Goal: Navigation & Orientation: Find specific page/section

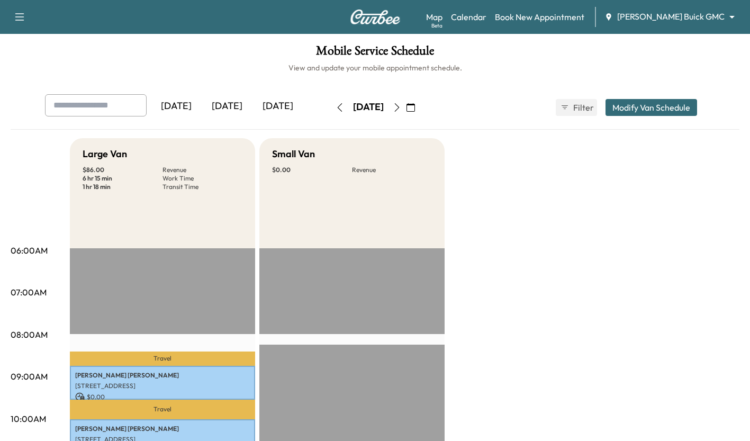
click at [235, 100] on div "[DATE]" at bounding box center [227, 106] width 51 height 24
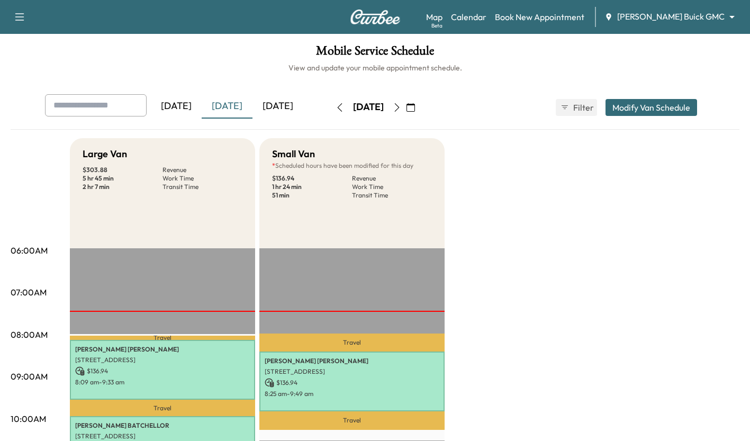
click at [712, 22] on body "Support Log Out Map Beta Calendar Book New Appointment [PERSON_NAME] Buick GMC …" at bounding box center [375, 220] width 750 height 441
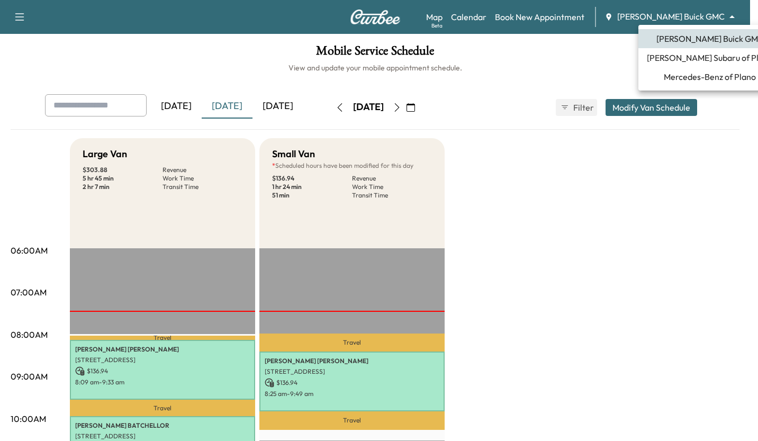
click at [692, 78] on span "Mercedes-Benz of Plano" at bounding box center [710, 76] width 92 height 13
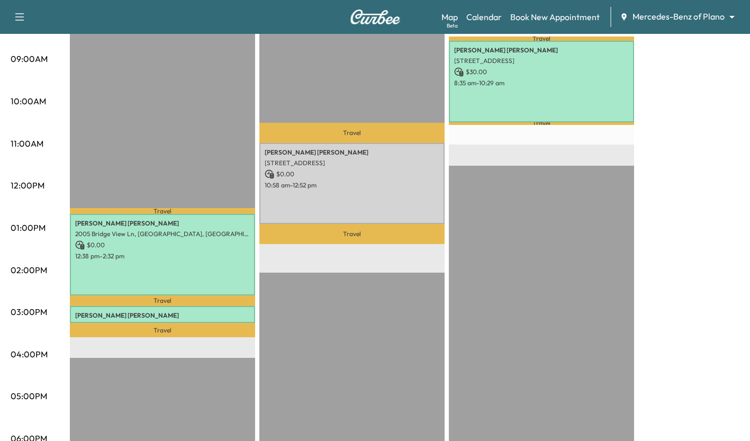
scroll to position [273, 0]
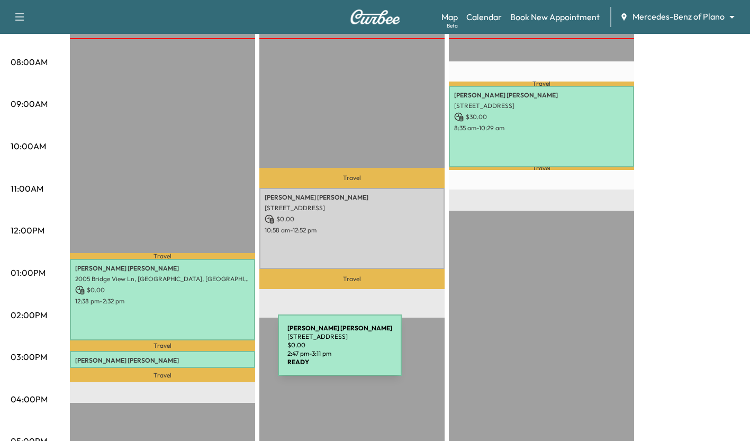
click at [199, 352] on div "[PERSON_NAME] [STREET_ADDRESS] $ 0.00 2:47 pm - 3:11 pm" at bounding box center [162, 359] width 185 height 17
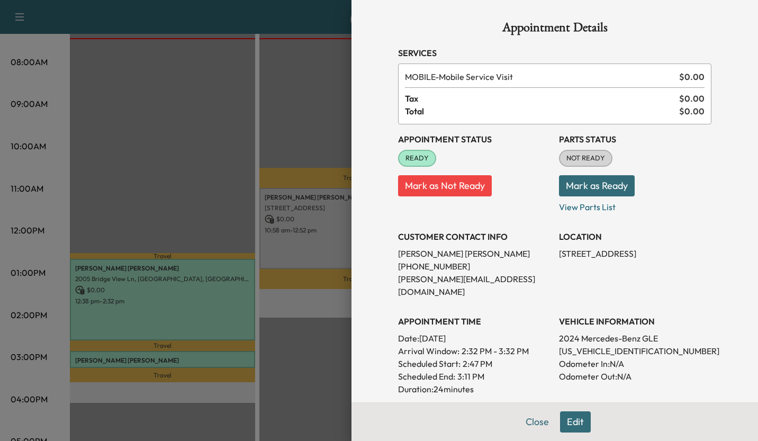
click at [215, 149] on div at bounding box center [379, 220] width 758 height 441
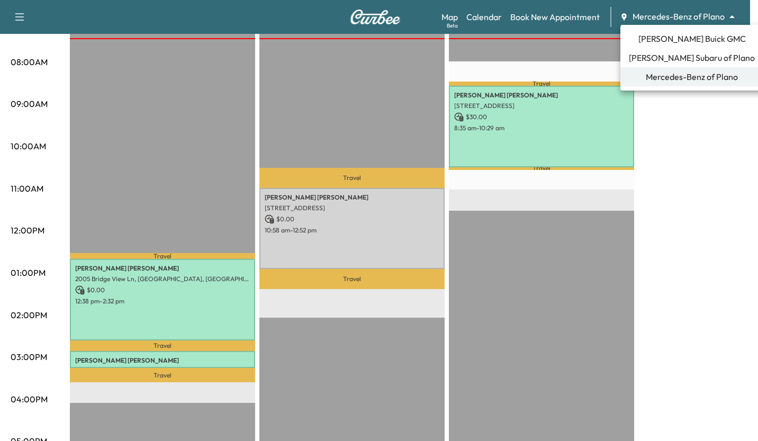
click at [663, 41] on span "[PERSON_NAME] Buick GMC" at bounding box center [693, 38] width 108 height 13
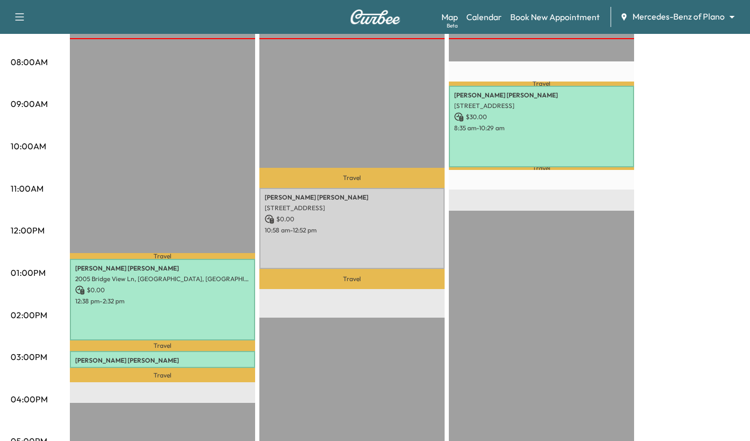
scroll to position [0, 0]
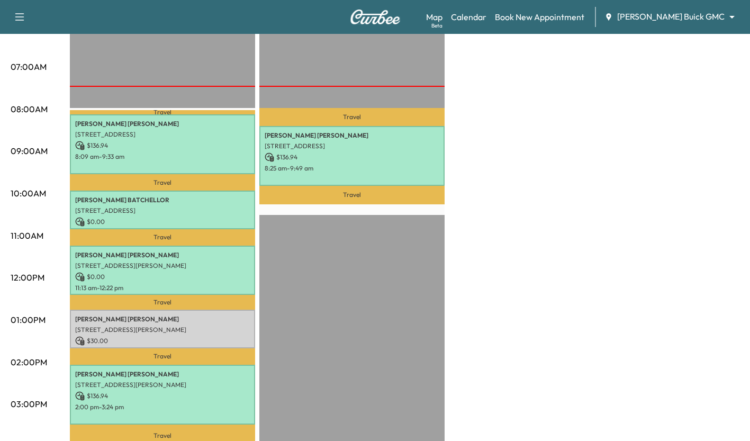
scroll to position [226, 0]
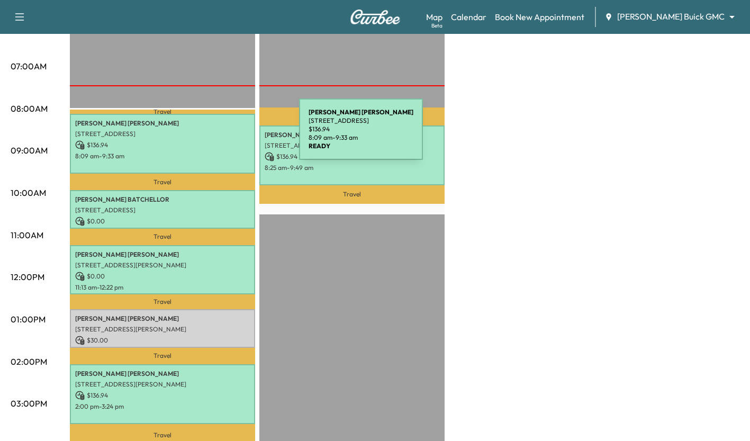
click at [220, 136] on p "[STREET_ADDRESS]" at bounding box center [162, 134] width 175 height 8
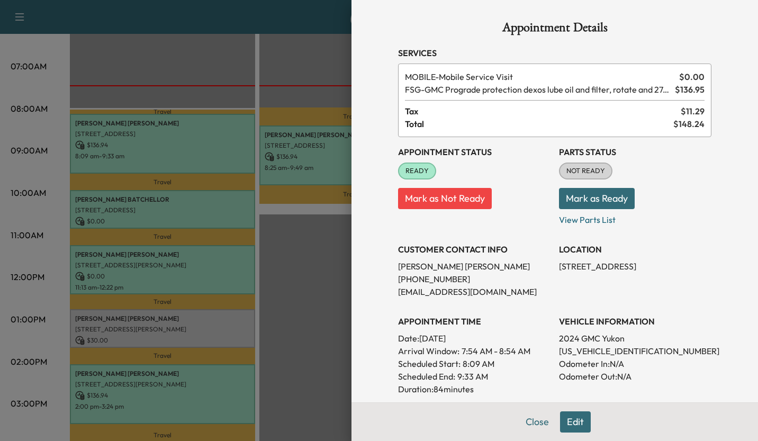
click at [286, 213] on div at bounding box center [379, 220] width 758 height 441
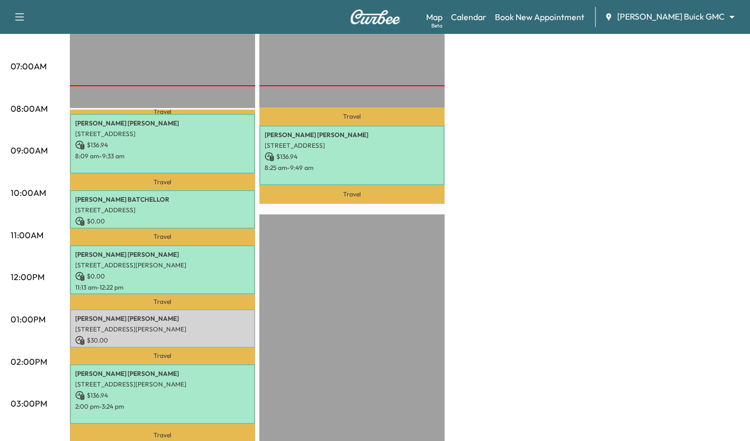
click at [683, 7] on div "Map Beta Calendar Book New Appointment [PERSON_NAME] Buick GMC ******** ​" at bounding box center [584, 17] width 316 height 20
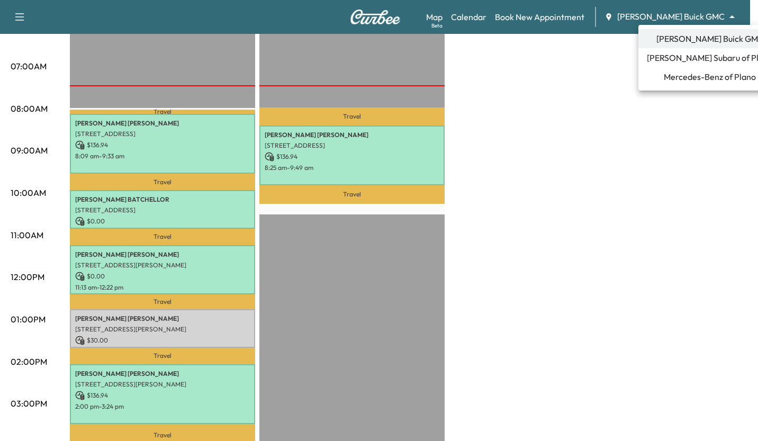
click at [685, 61] on span "[PERSON_NAME] Subaru of Plano" at bounding box center [710, 57] width 126 height 13
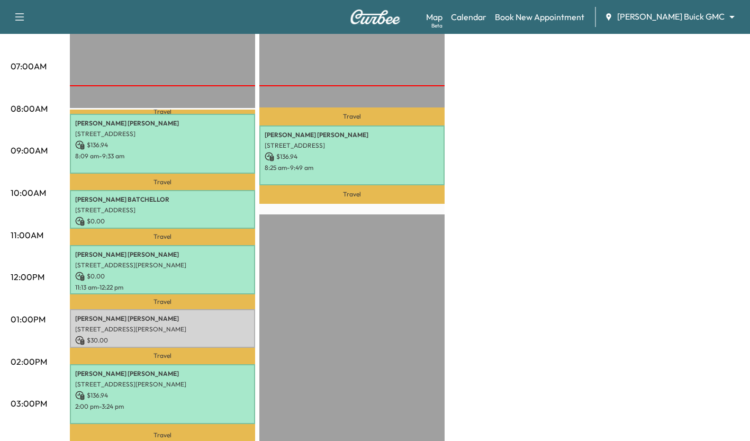
scroll to position [0, 0]
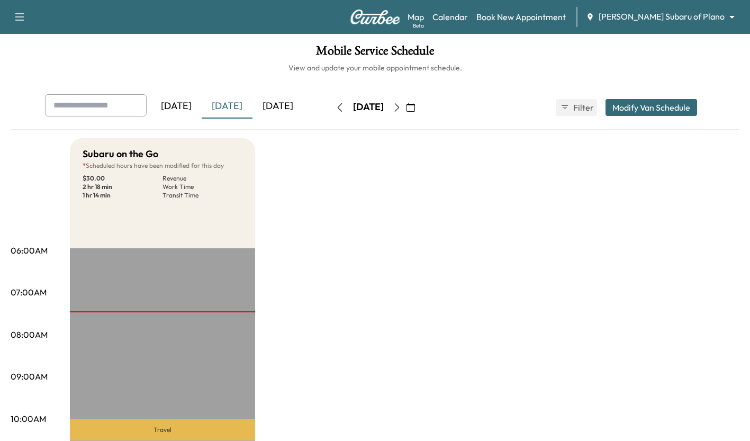
click at [702, 19] on body "Support Log Out Map Beta Calendar Book New Appointment [PERSON_NAME] Subaru of …" at bounding box center [375, 220] width 750 height 441
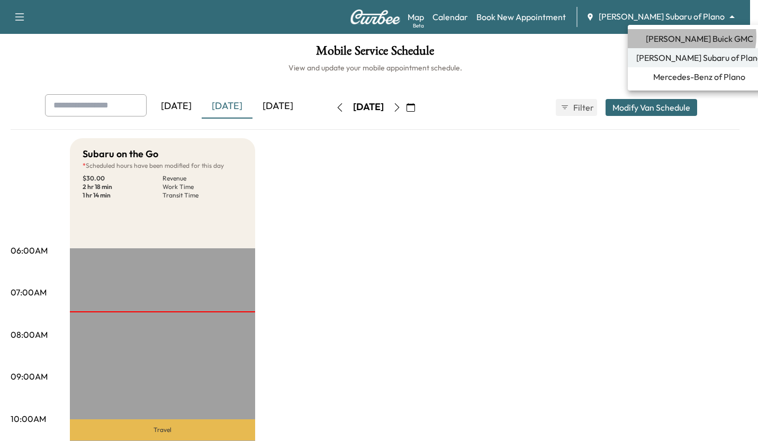
click at [692, 37] on span "[PERSON_NAME] Buick GMC" at bounding box center [700, 38] width 108 height 13
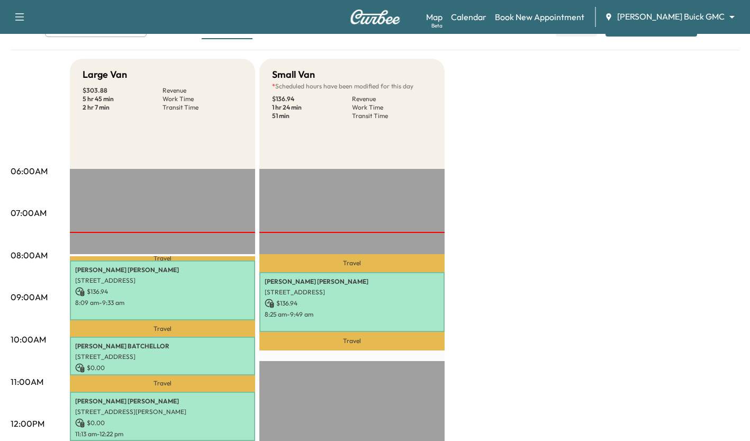
scroll to position [80, 0]
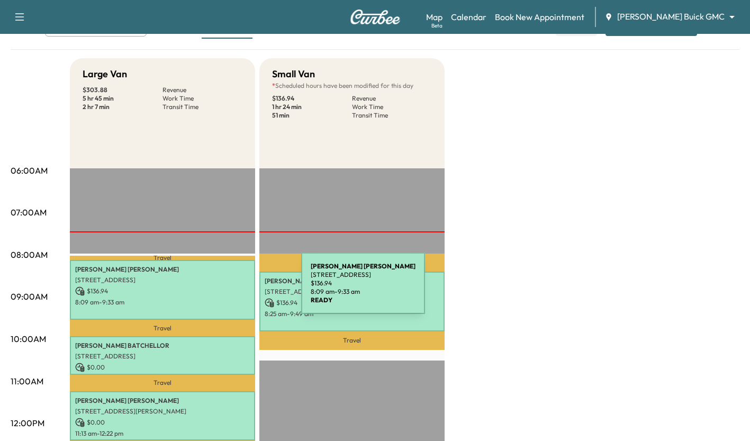
click at [222, 290] on p "$ 136.94" at bounding box center [162, 292] width 175 height 10
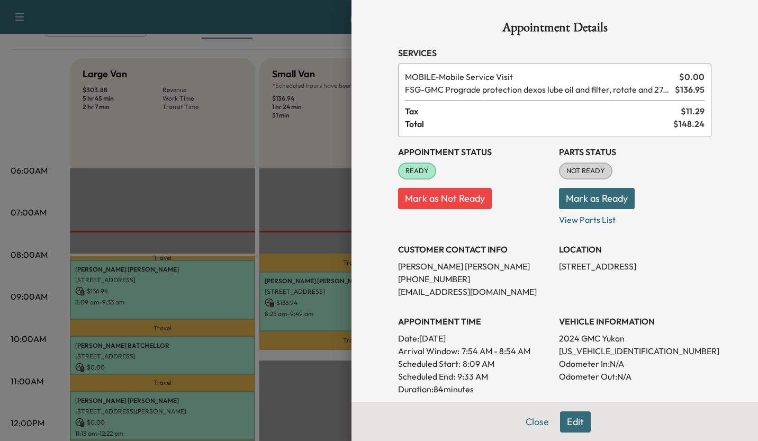
click at [296, 372] on div at bounding box center [379, 220] width 758 height 441
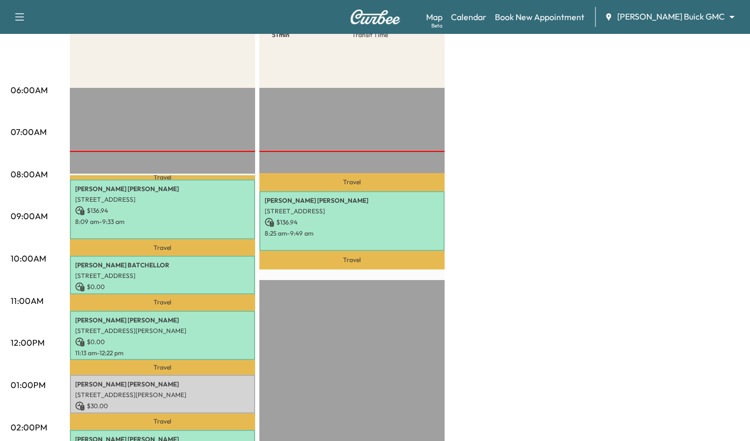
scroll to position [167, 0]
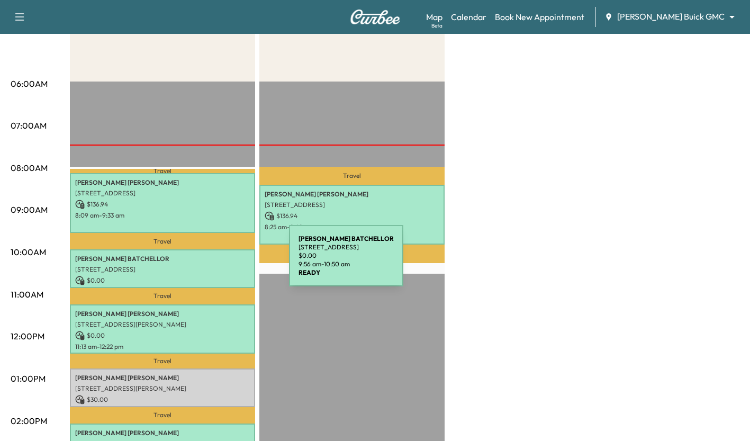
click at [210, 262] on div "[PERSON_NAME] [STREET_ADDRESS] $ 0.00 9:56 am - 10:50 am" at bounding box center [162, 268] width 185 height 39
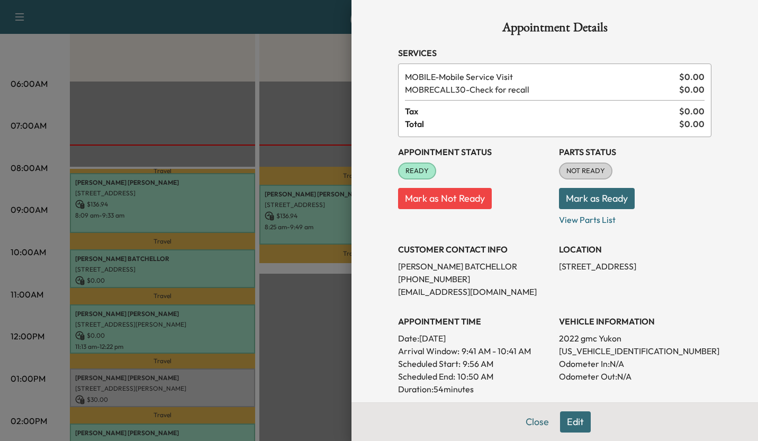
click at [316, 327] on div at bounding box center [379, 220] width 758 height 441
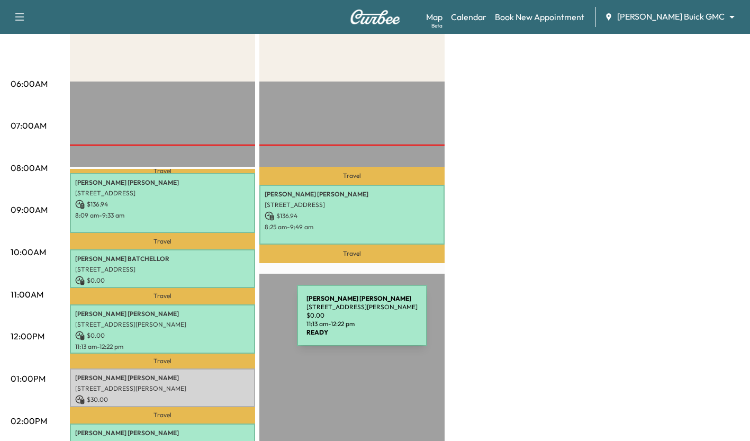
click at [218, 322] on p "[STREET_ADDRESS][PERSON_NAME]" at bounding box center [162, 324] width 175 height 8
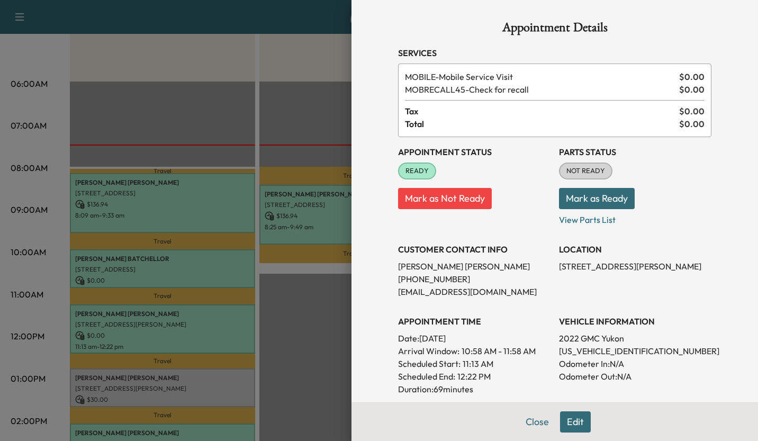
click at [332, 337] on div at bounding box center [379, 220] width 758 height 441
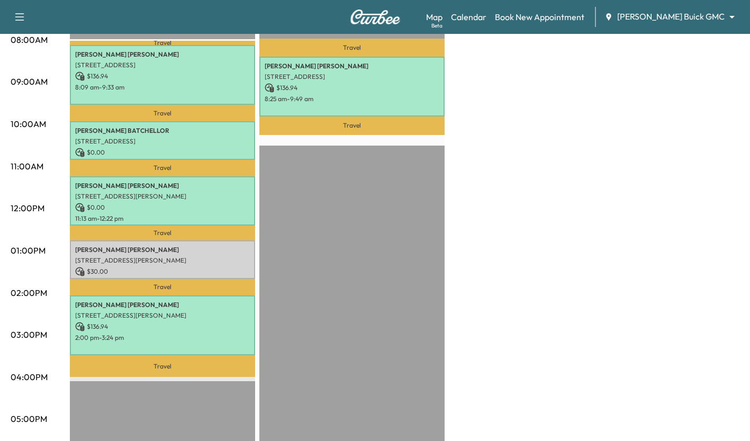
scroll to position [296, 0]
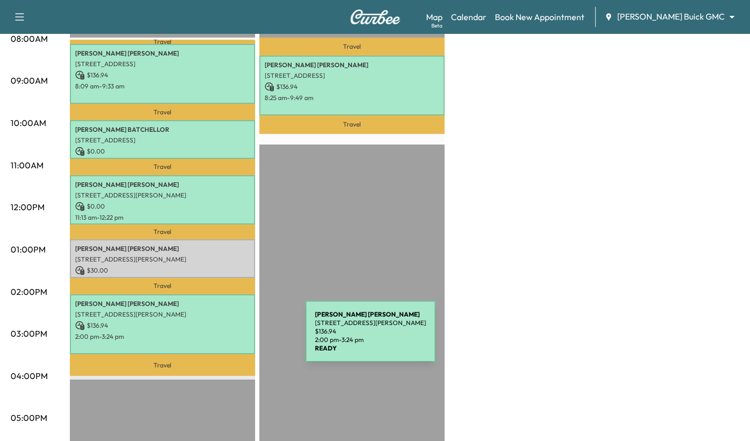
click at [226, 338] on div "[PERSON_NAME] [STREET_ADDRESS][PERSON_NAME] $ 136.94 2:00 pm - 3:24 pm" at bounding box center [162, 324] width 185 height 60
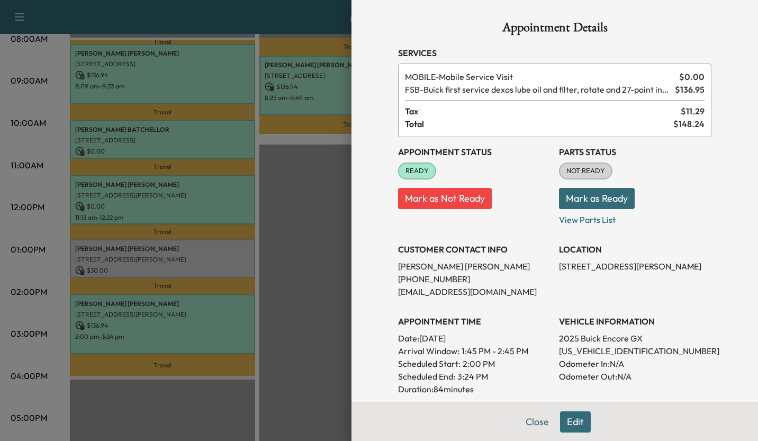
click at [340, 234] on div at bounding box center [379, 220] width 758 height 441
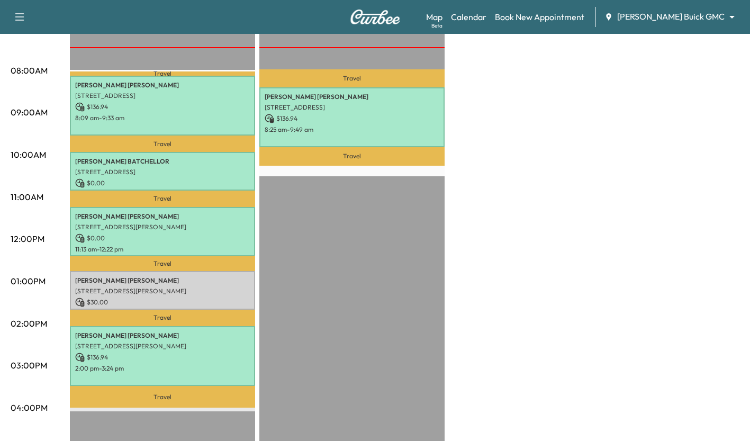
scroll to position [271, 0]
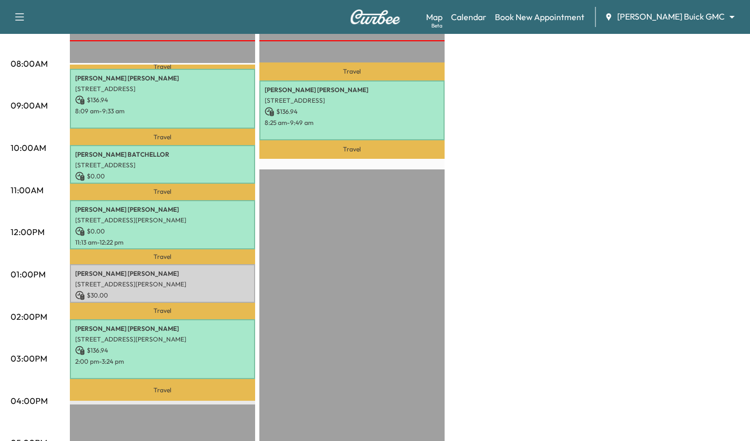
click at [443, 14] on link "Map Beta" at bounding box center [434, 17] width 16 height 13
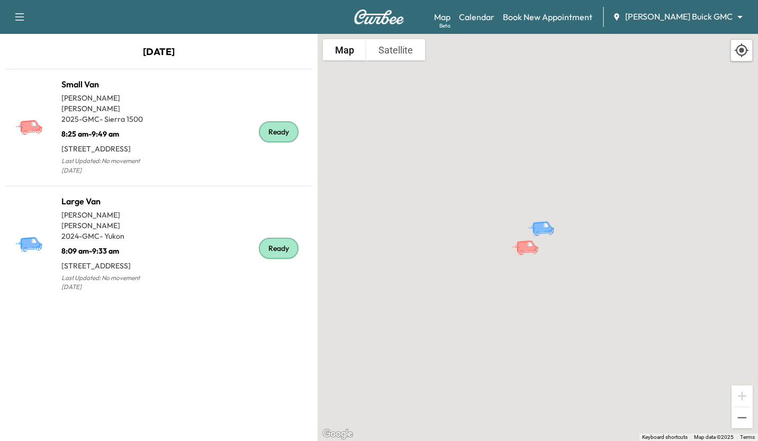
click at [193, 227] on div "Ready" at bounding box center [233, 248] width 148 height 91
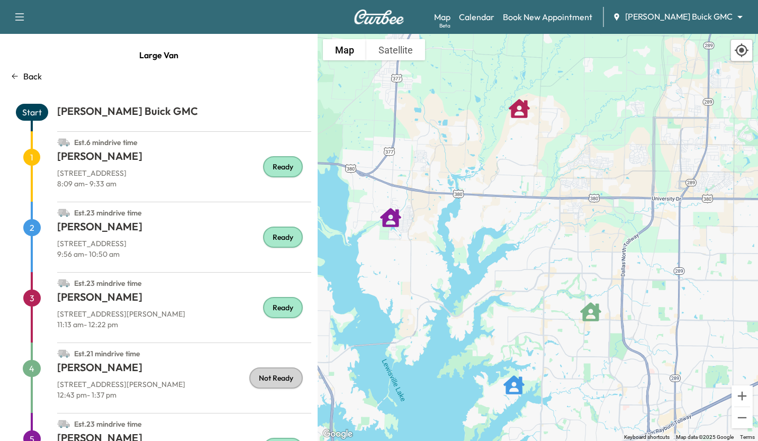
click at [698, 23] on div "[PERSON_NAME] Buick GMC ******** ​" at bounding box center [681, 17] width 137 height 13
click at [705, 21] on body "Support Log Out Map Beta Calendar Book New Appointment [PERSON_NAME] Buick GMC …" at bounding box center [379, 220] width 758 height 441
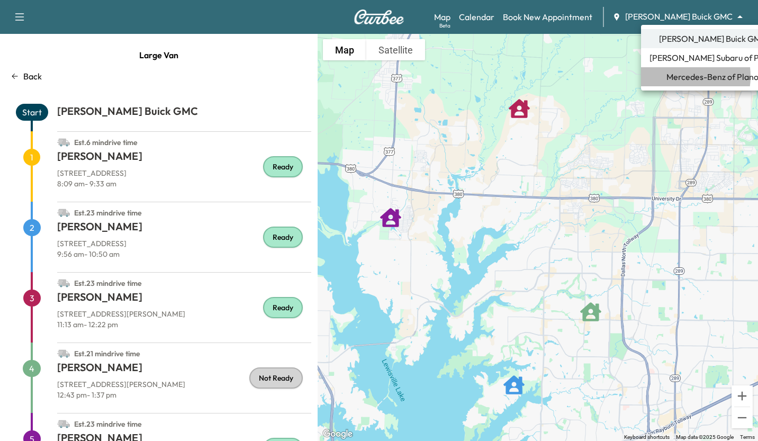
click at [675, 76] on span "Mercedes-Benz of Plano" at bounding box center [713, 76] width 92 height 13
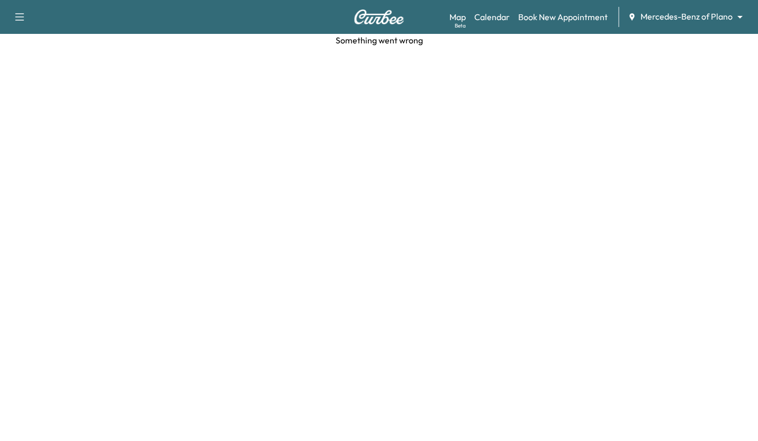
click at [370, 12] on img at bounding box center [379, 17] width 51 height 15
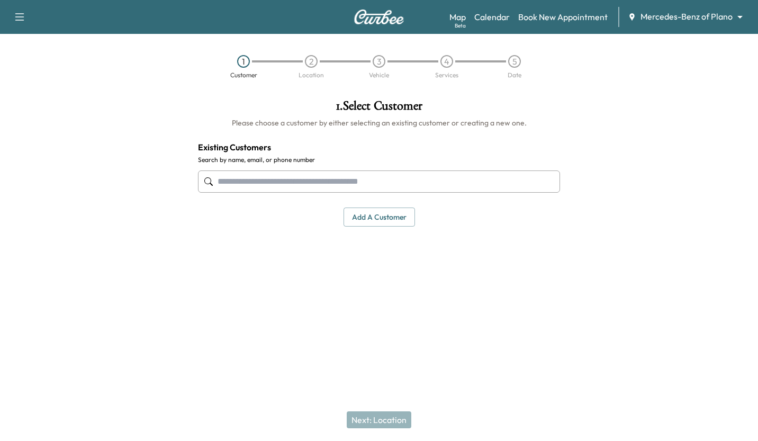
click at [508, 18] on link "Calendar" at bounding box center [492, 17] width 35 height 13
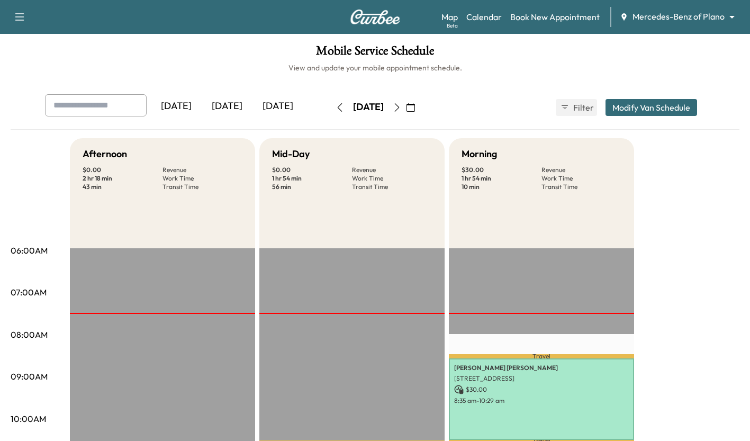
click at [226, 110] on div "[DATE]" at bounding box center [227, 106] width 51 height 24
click at [448, 27] on div "Support Log Out Map Beta Calendar Book New Appointment Mercedes-Benz of Plano *…" at bounding box center [375, 17] width 750 height 34
click at [451, 17] on link "Map Beta" at bounding box center [450, 17] width 16 height 13
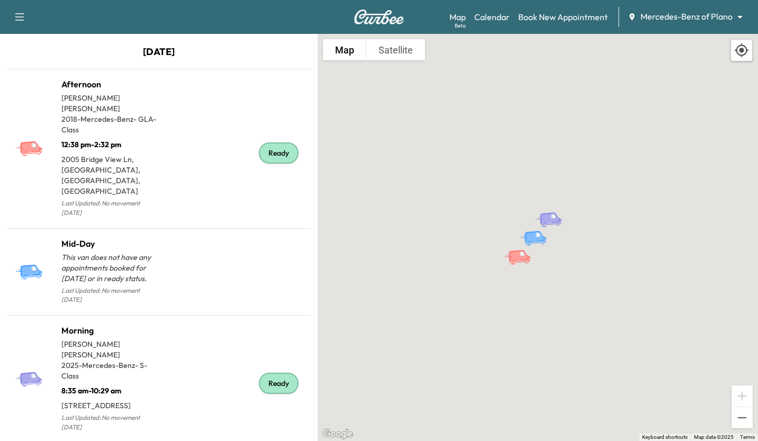
click at [233, 164] on div "Ready" at bounding box center [233, 152] width 148 height 133
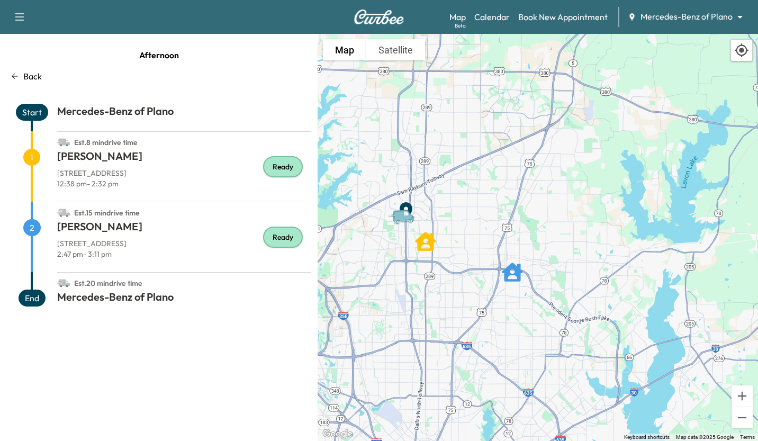
click at [483, 20] on link "Calendar" at bounding box center [492, 17] width 35 height 13
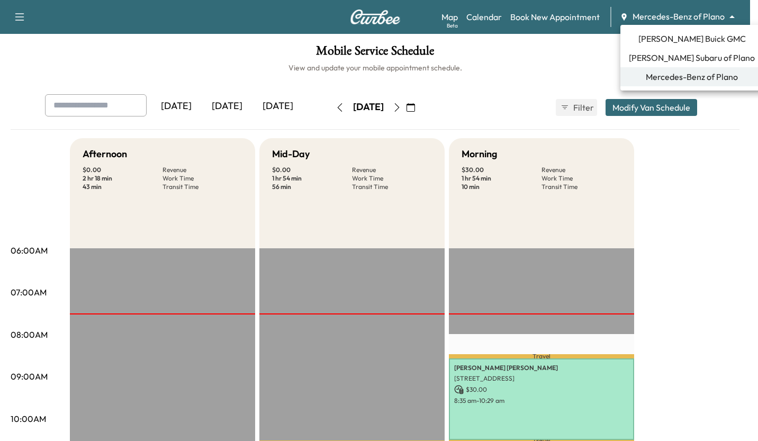
click at [658, 16] on body "Support Log Out Map Beta Calendar Book New Appointment Mercedes-Benz of Plano *…" at bounding box center [379, 220] width 758 height 441
click at [649, 39] on span "[PERSON_NAME] Buick GMC" at bounding box center [693, 38] width 108 height 13
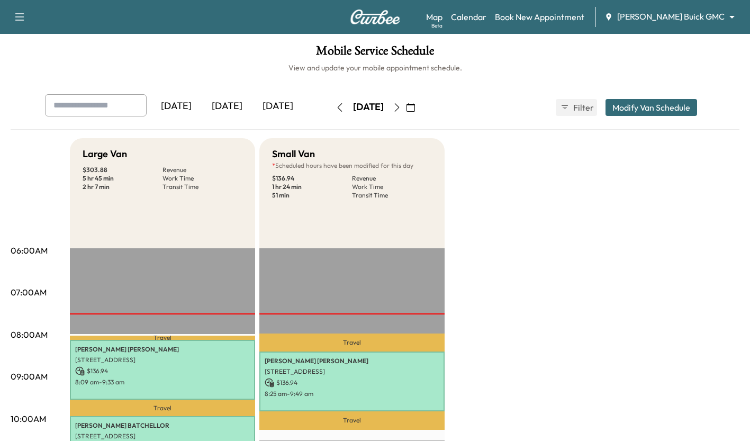
click at [218, 109] on div "[DATE]" at bounding box center [227, 106] width 51 height 24
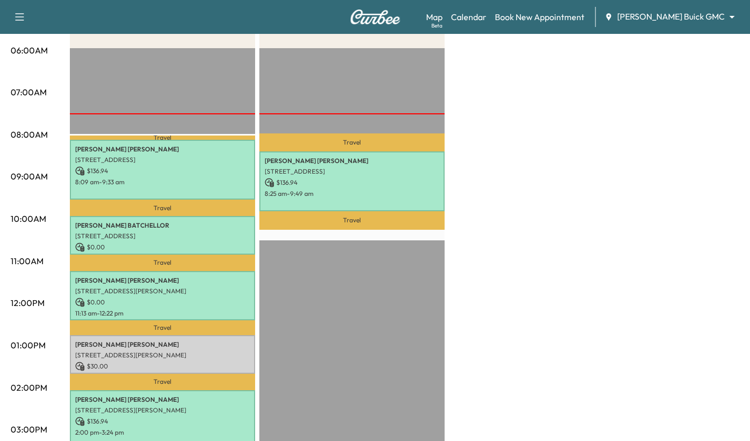
scroll to position [203, 0]
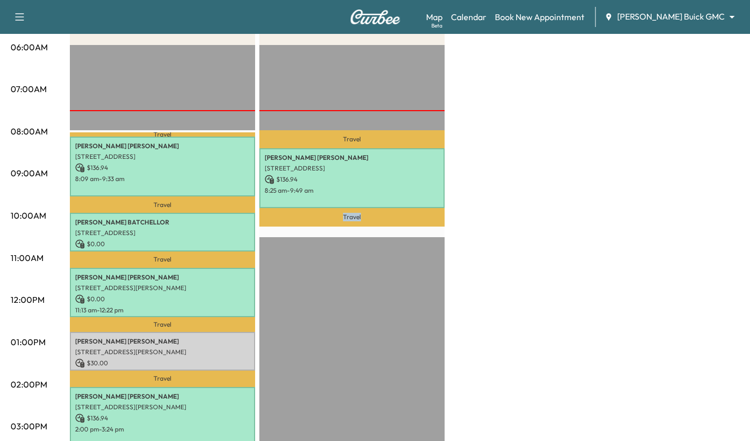
drag, startPoint x: 519, startPoint y: 193, endPoint x: 532, endPoint y: 286, distance: 94.2
click at [532, 286] on div "Large Van $ 303.88 Revenue 5 hr 45 min Work Time 2 hr 7 min Transit Time Travel…" at bounding box center [405, 332] width 670 height 794
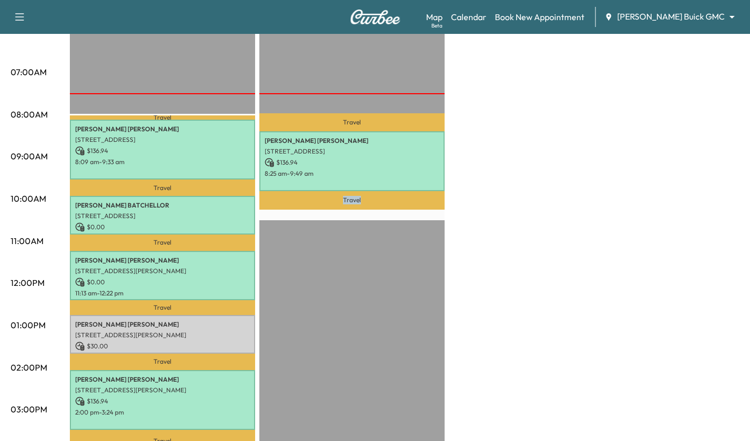
scroll to position [228, 0]
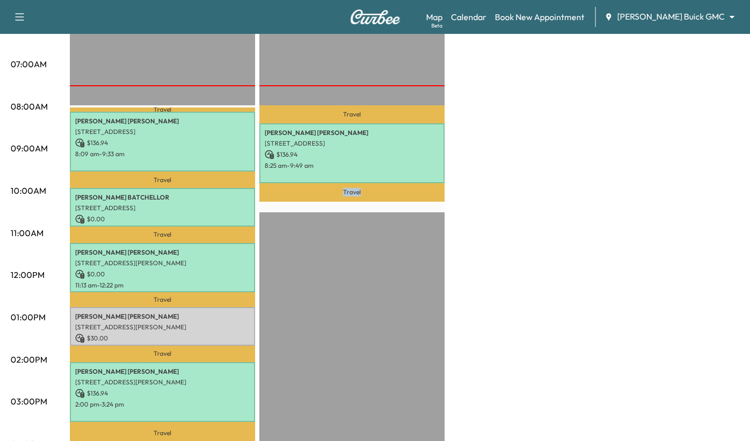
click at [483, 288] on div "Large Van $ 303.88 Revenue 5 hr 45 min Work Time 2 hr 7 min Transit Time Travel…" at bounding box center [405, 307] width 670 height 794
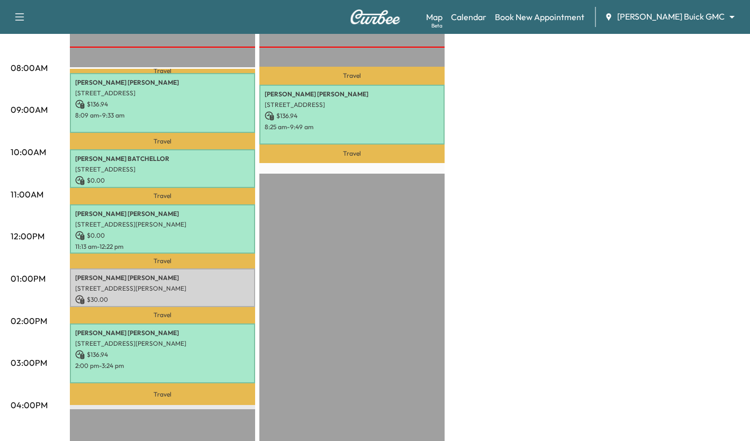
scroll to position [269, 0]
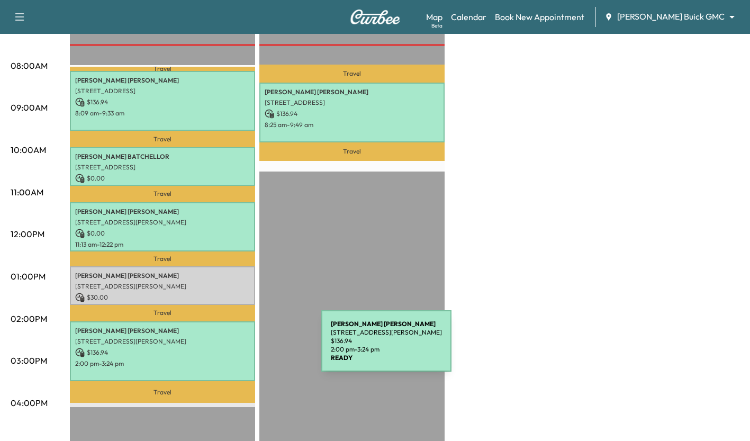
click at [242, 348] on p "$ 136.94" at bounding box center [162, 353] width 175 height 10
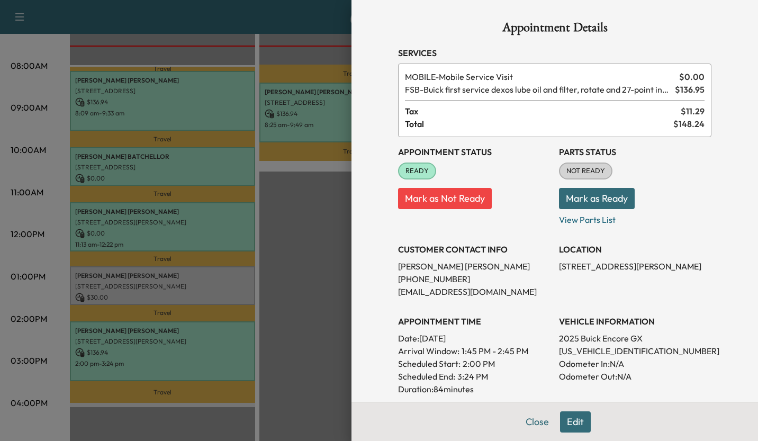
click at [314, 299] on div at bounding box center [379, 220] width 758 height 441
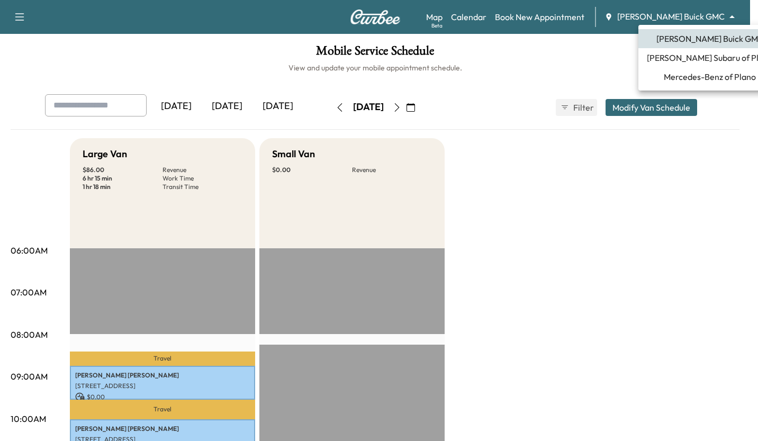
click at [687, 13] on body "Support Log Out Map Beta Calendar Book New Appointment Ewing Buick GMC ********…" at bounding box center [379, 220] width 758 height 441
click at [664, 79] on span "Mercedes-Benz of Plano" at bounding box center [710, 76] width 92 height 13
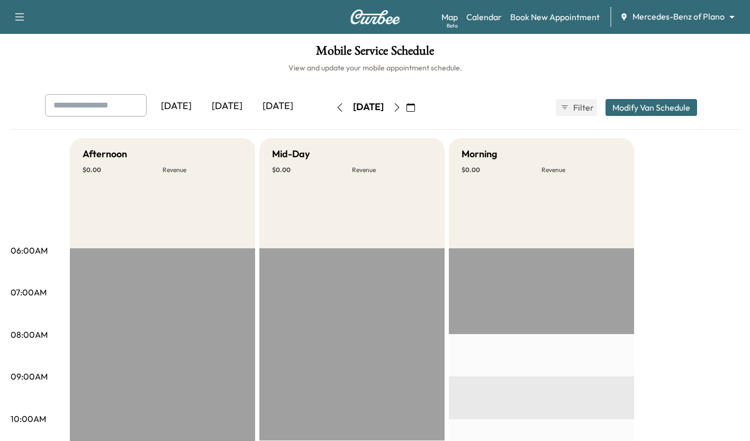
click at [226, 104] on div "[DATE]" at bounding box center [227, 106] width 51 height 24
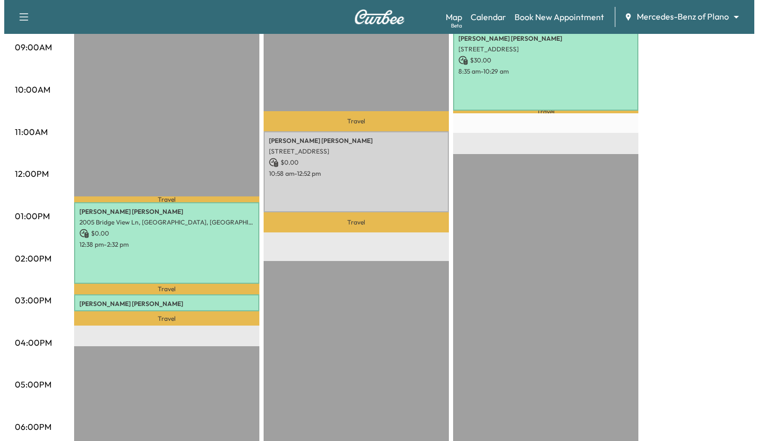
scroll to position [336, 0]
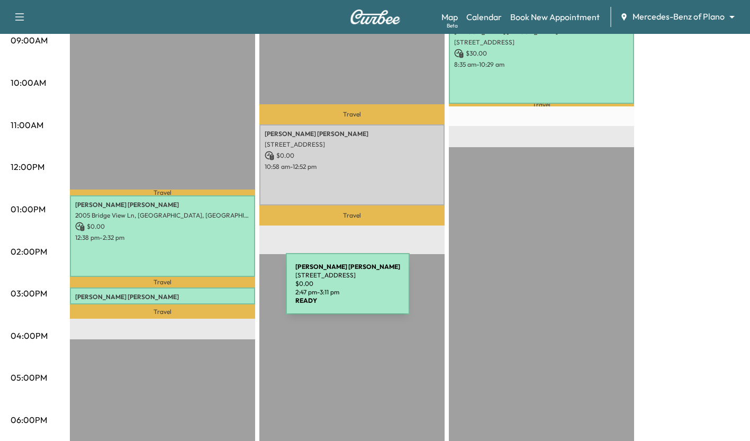
click at [207, 293] on p "Stanley Bradshaw" at bounding box center [162, 297] width 175 height 8
